Goal: Obtain resource: Obtain resource

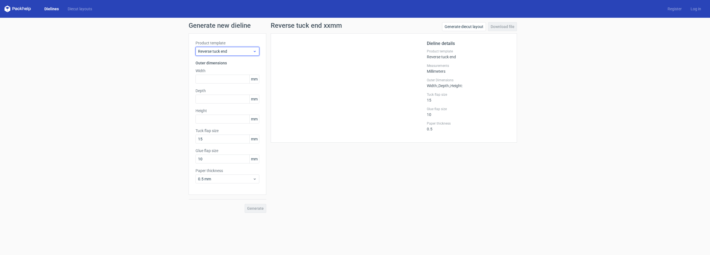
click at [222, 51] on span "Reverse tuck end" at bounding box center [225, 52] width 55 height 6
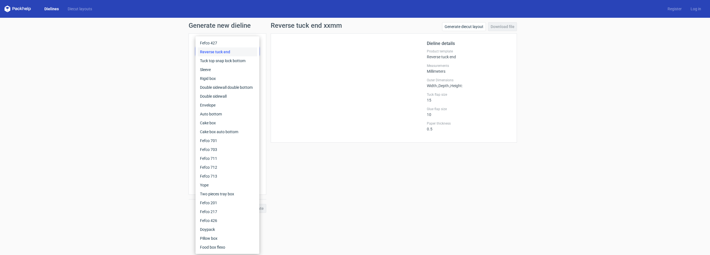
click at [294, 229] on form "Generate new dieline Product template Reverse tuck end Outer dimensions Width m…" at bounding box center [355, 136] width 710 height 237
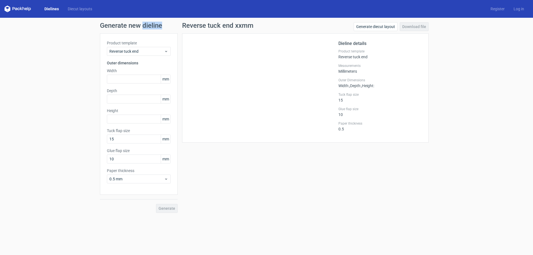
drag, startPoint x: 144, startPoint y: 26, endPoint x: 172, endPoint y: 27, distance: 28.3
click at [172, 27] on h1 "Generate new dieline" at bounding box center [266, 25] width 333 height 7
copy h1 "dieline"
